Goal: Task Accomplishment & Management: Manage account settings

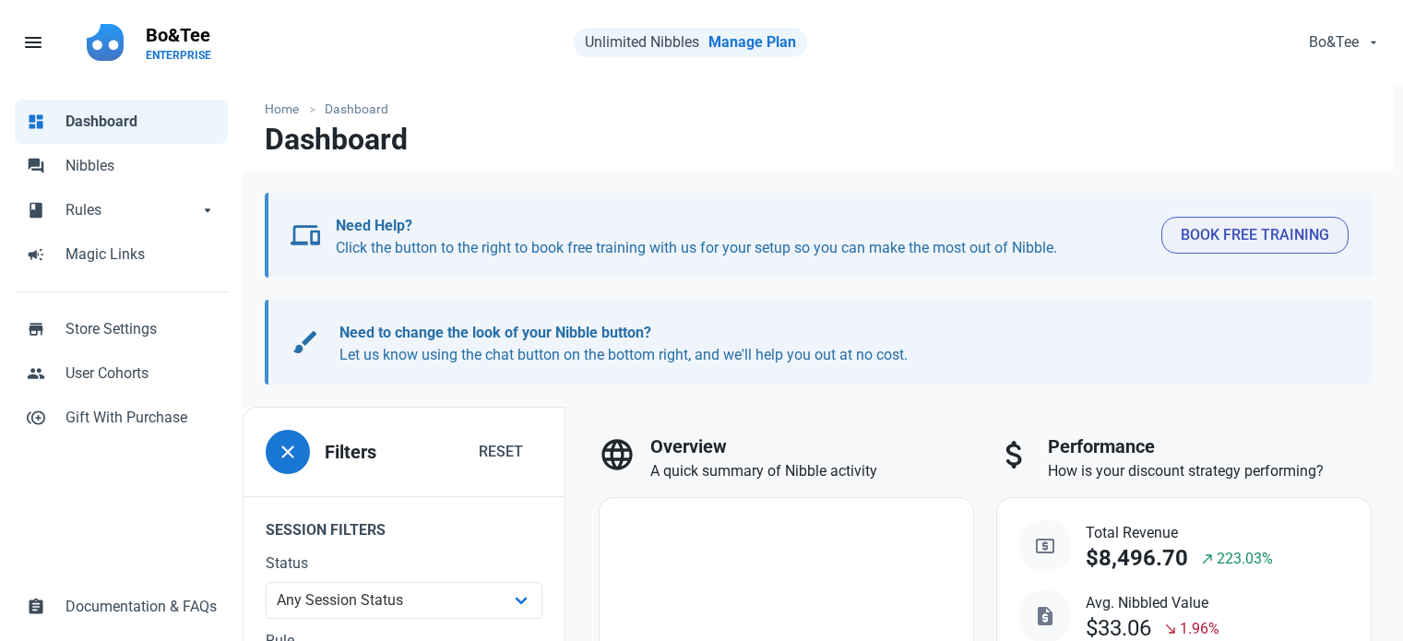
select select "7d"
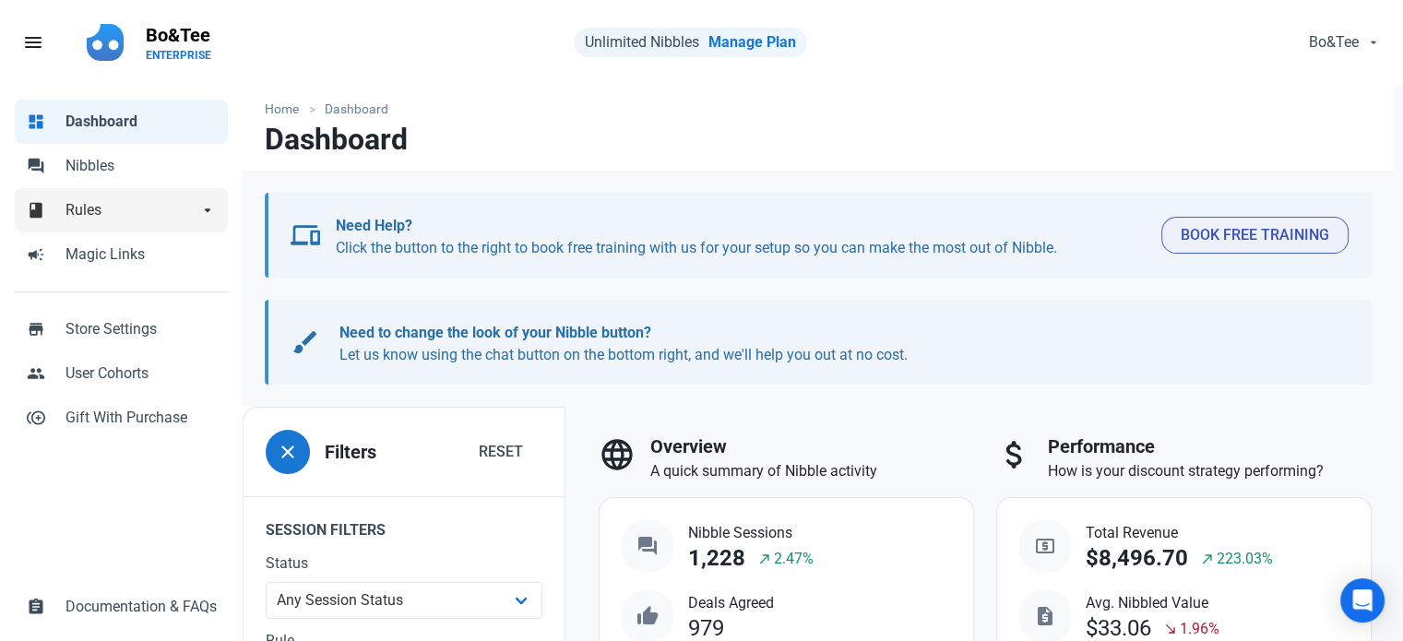
click at [125, 199] on span "Rules" at bounding box center [132, 210] width 133 height 22
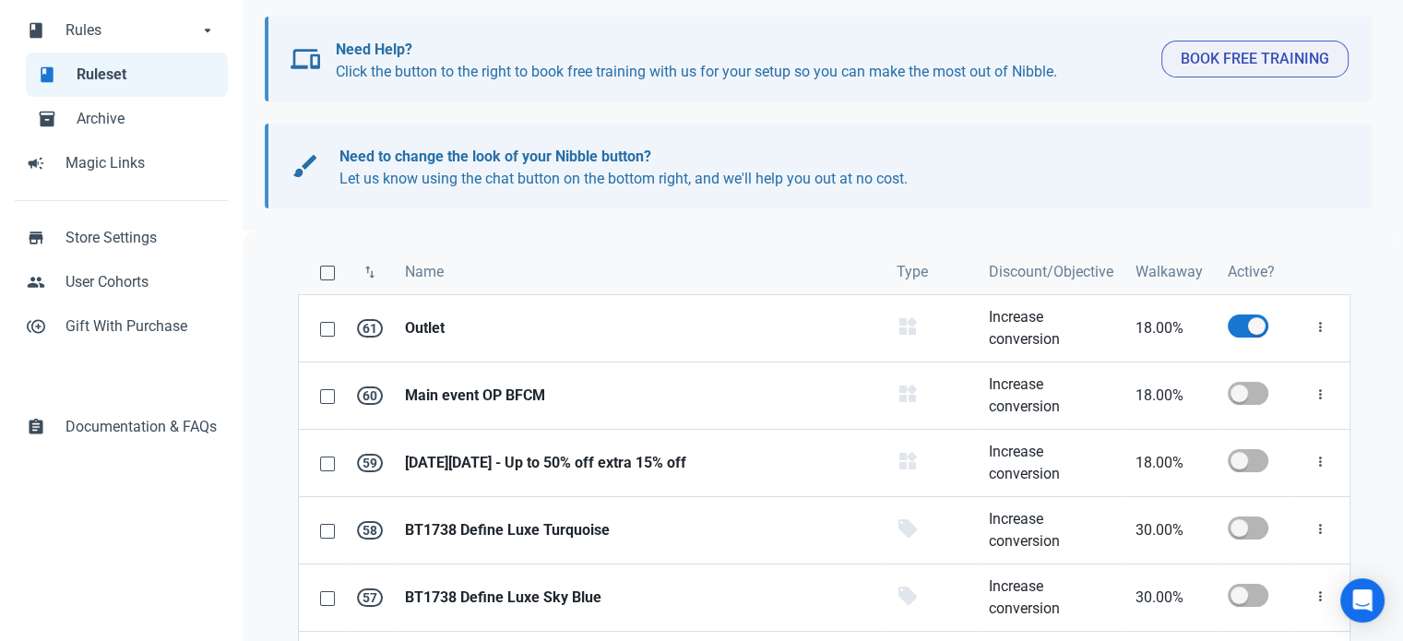
scroll to position [207, 0]
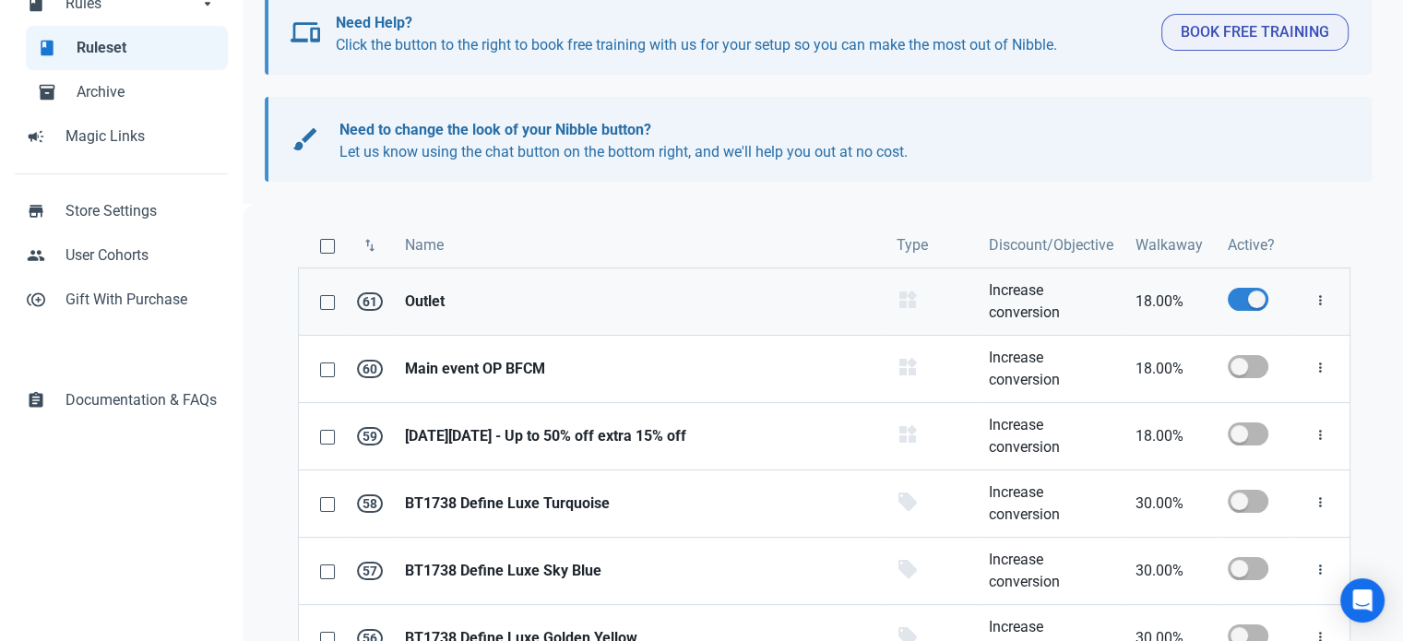
click at [1253, 295] on span at bounding box center [1248, 299] width 41 height 23
click at [1240, 295] on input "checkbox" at bounding box center [1234, 299] width 12 height 12
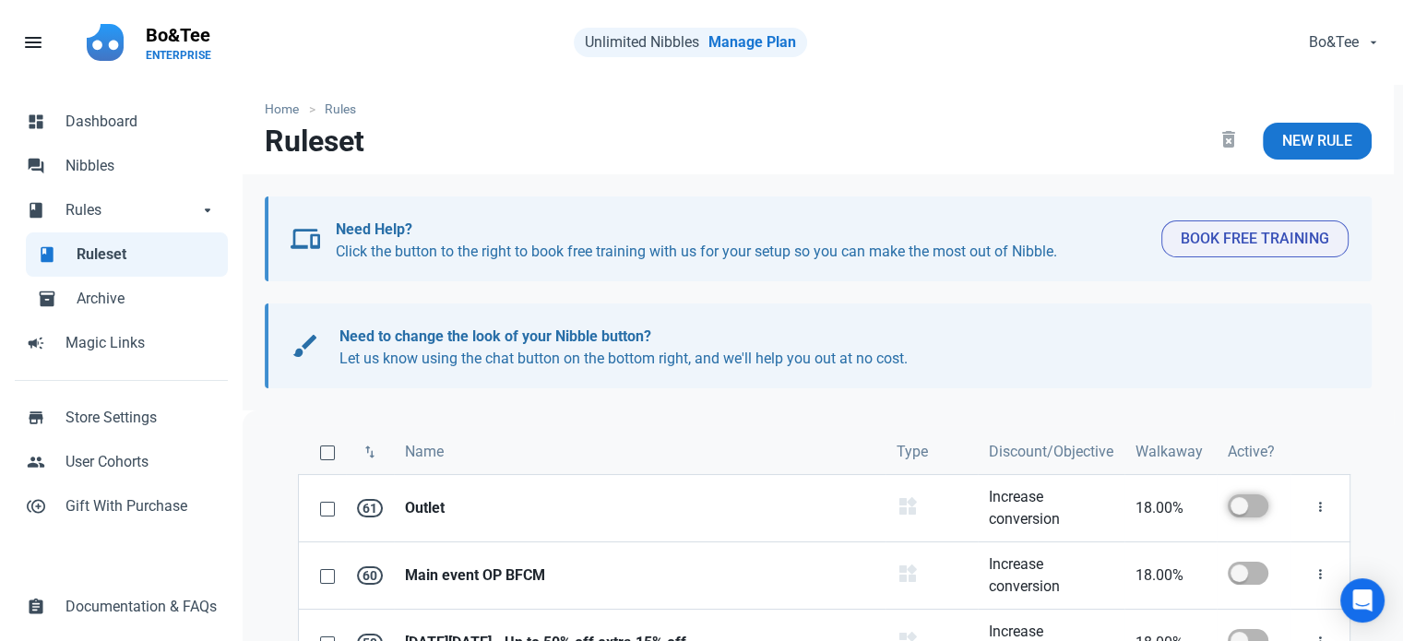
scroll to position [0, 0]
click at [1256, 497] on span at bounding box center [1248, 506] width 41 height 23
click at [1240, 500] on input "checkbox" at bounding box center [1234, 506] width 12 height 12
checkbox input "true"
click at [1340, 39] on span "Bo&Tee" at bounding box center [1335, 42] width 50 height 22
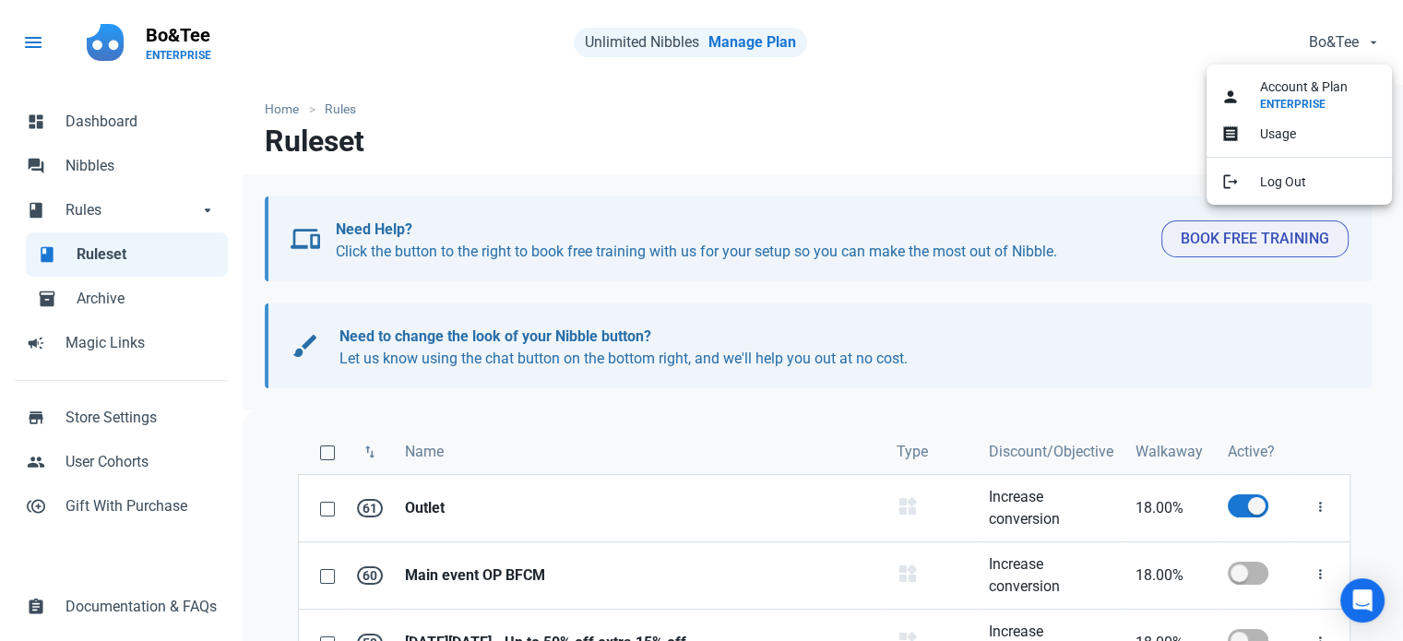
click at [34, 40] on span "menu" at bounding box center [33, 42] width 22 height 22
